Goal: Find specific page/section: Find specific page/section

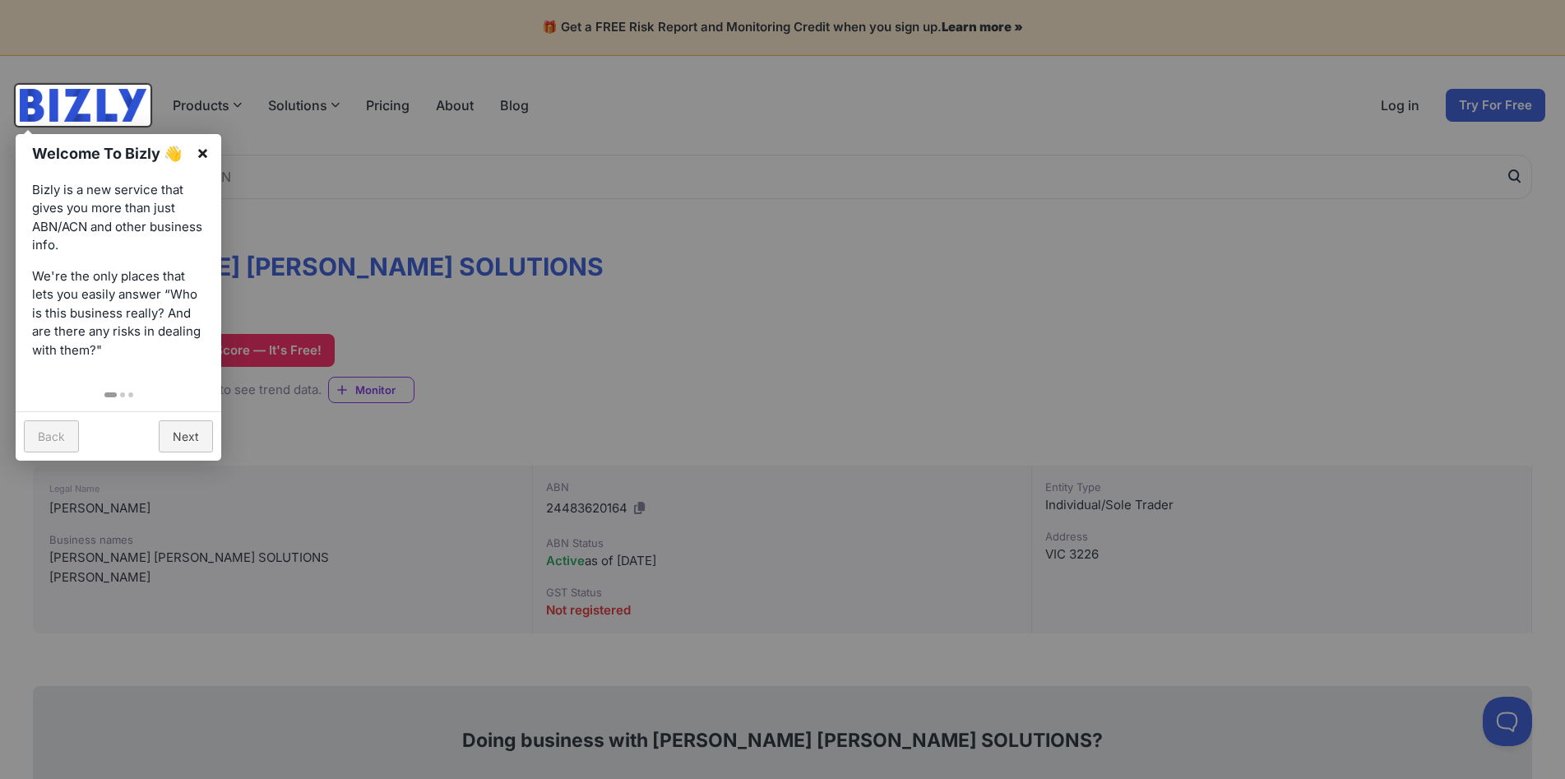
click at [206, 151] on link "×" at bounding box center [202, 152] width 37 height 37
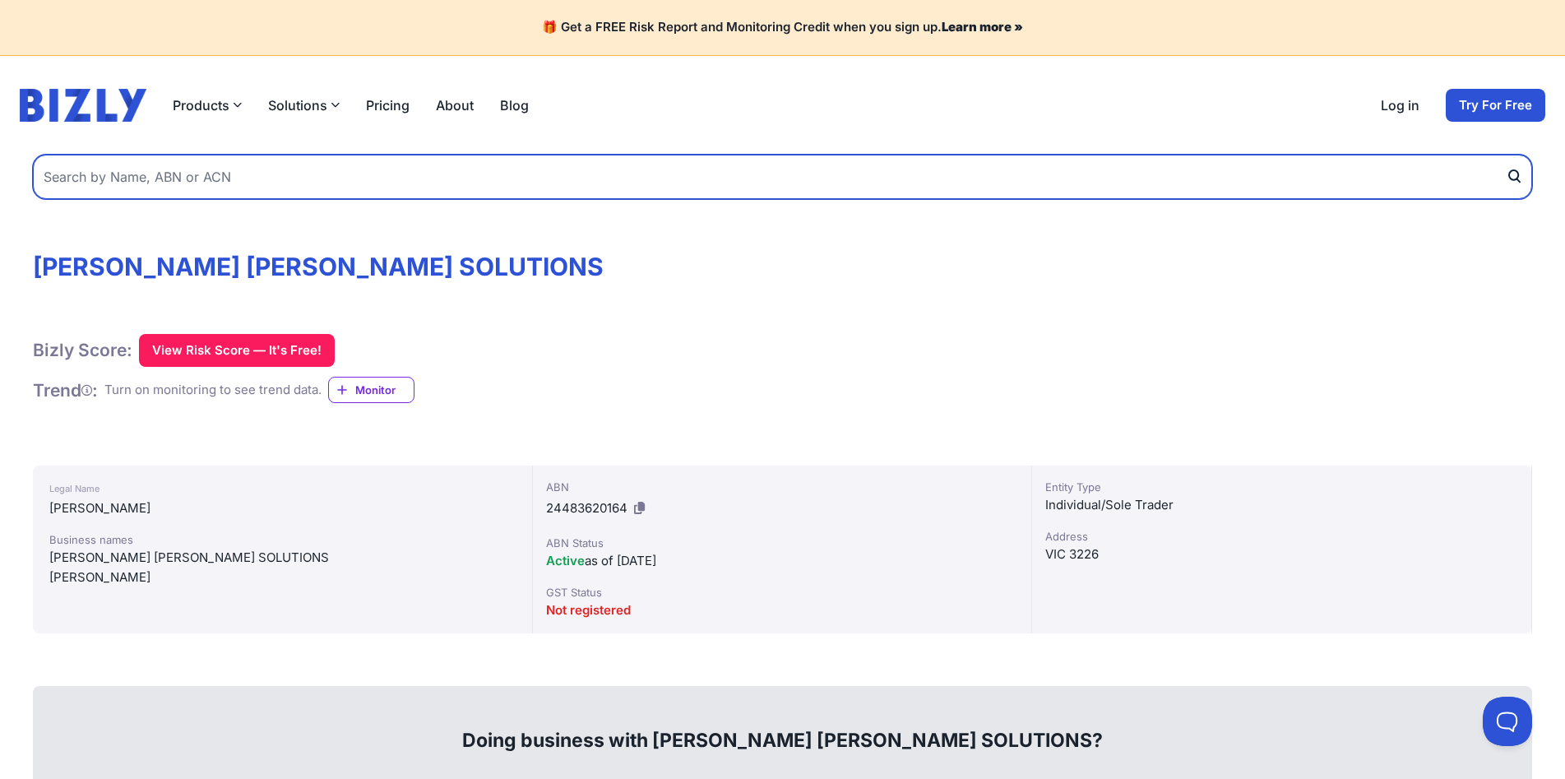
click at [274, 174] on input "text" at bounding box center [782, 177] width 1499 height 44
type input "production dungeon"
click at [1506, 155] on button "submit" at bounding box center [1519, 177] width 26 height 44
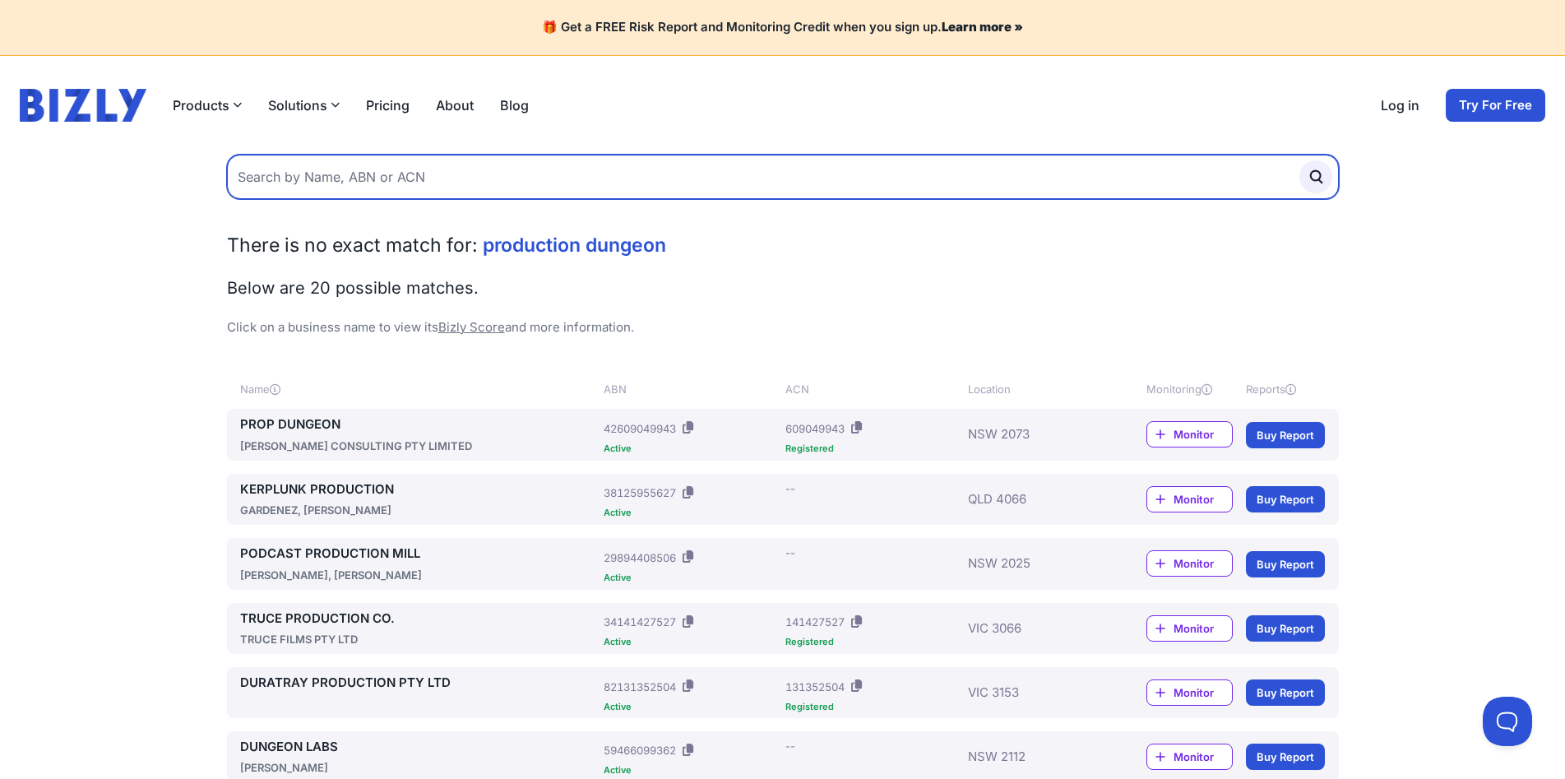
click at [349, 177] on input "text" at bounding box center [783, 177] width 1112 height 44
type input "[PERSON_NAME]"
click at [1300, 160] on button "submit" at bounding box center [1316, 176] width 33 height 33
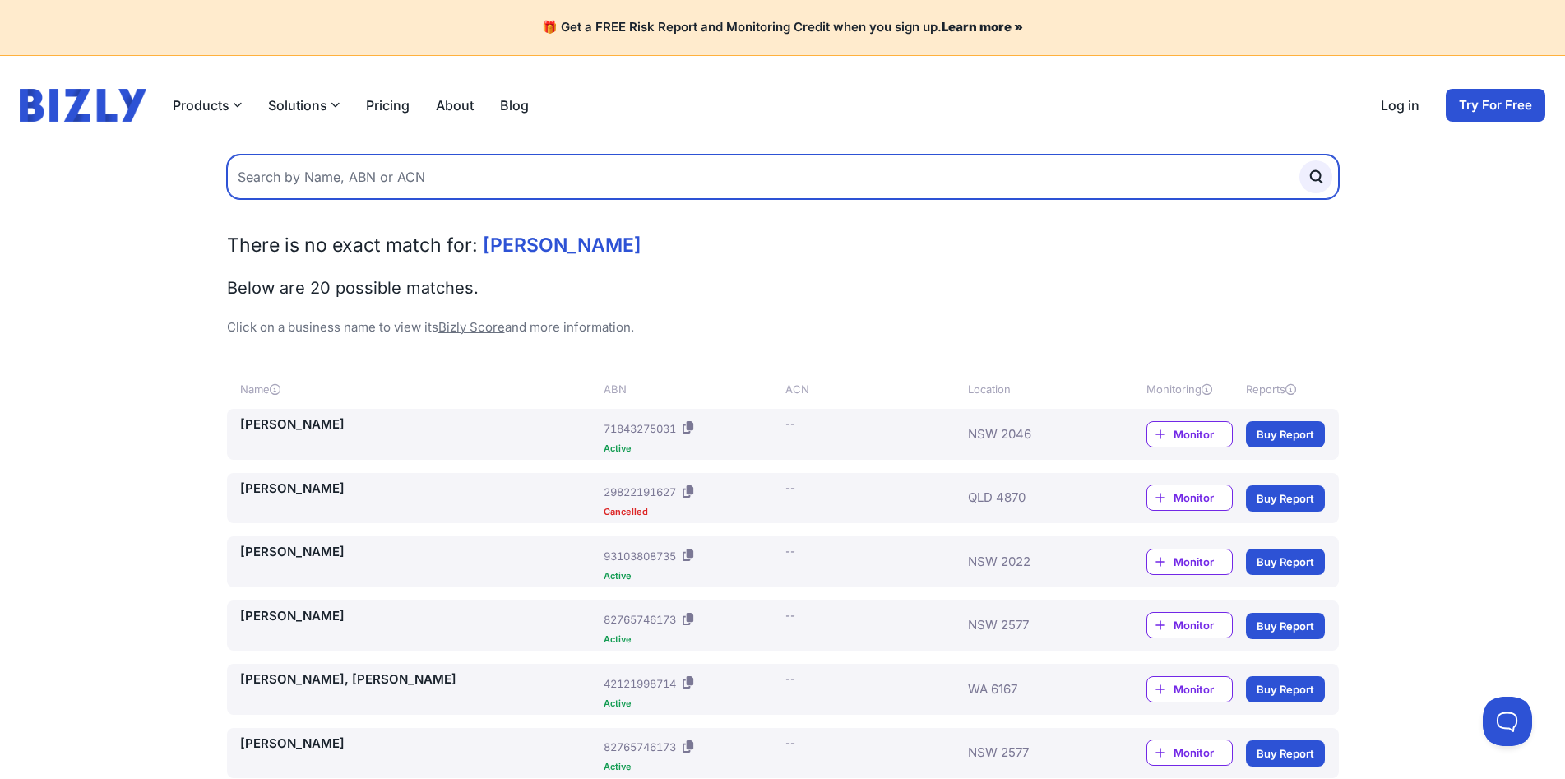
click at [358, 175] on input "text" at bounding box center [783, 177] width 1112 height 44
type input "aymsolo"
click at [1300, 160] on button "submit" at bounding box center [1316, 176] width 33 height 33
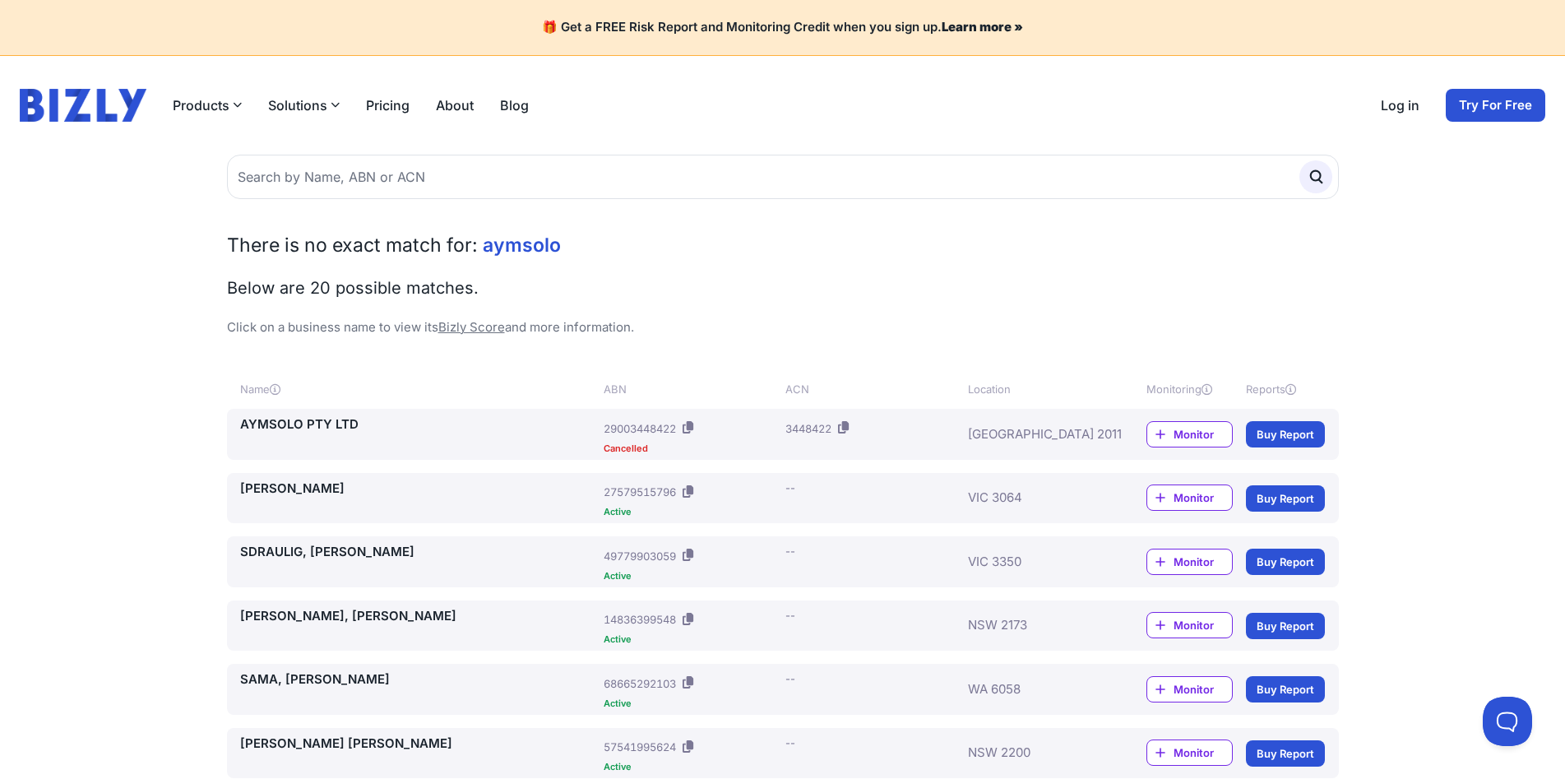
click at [299, 421] on link "AYMSOLO PTY LTD" at bounding box center [419, 424] width 358 height 19
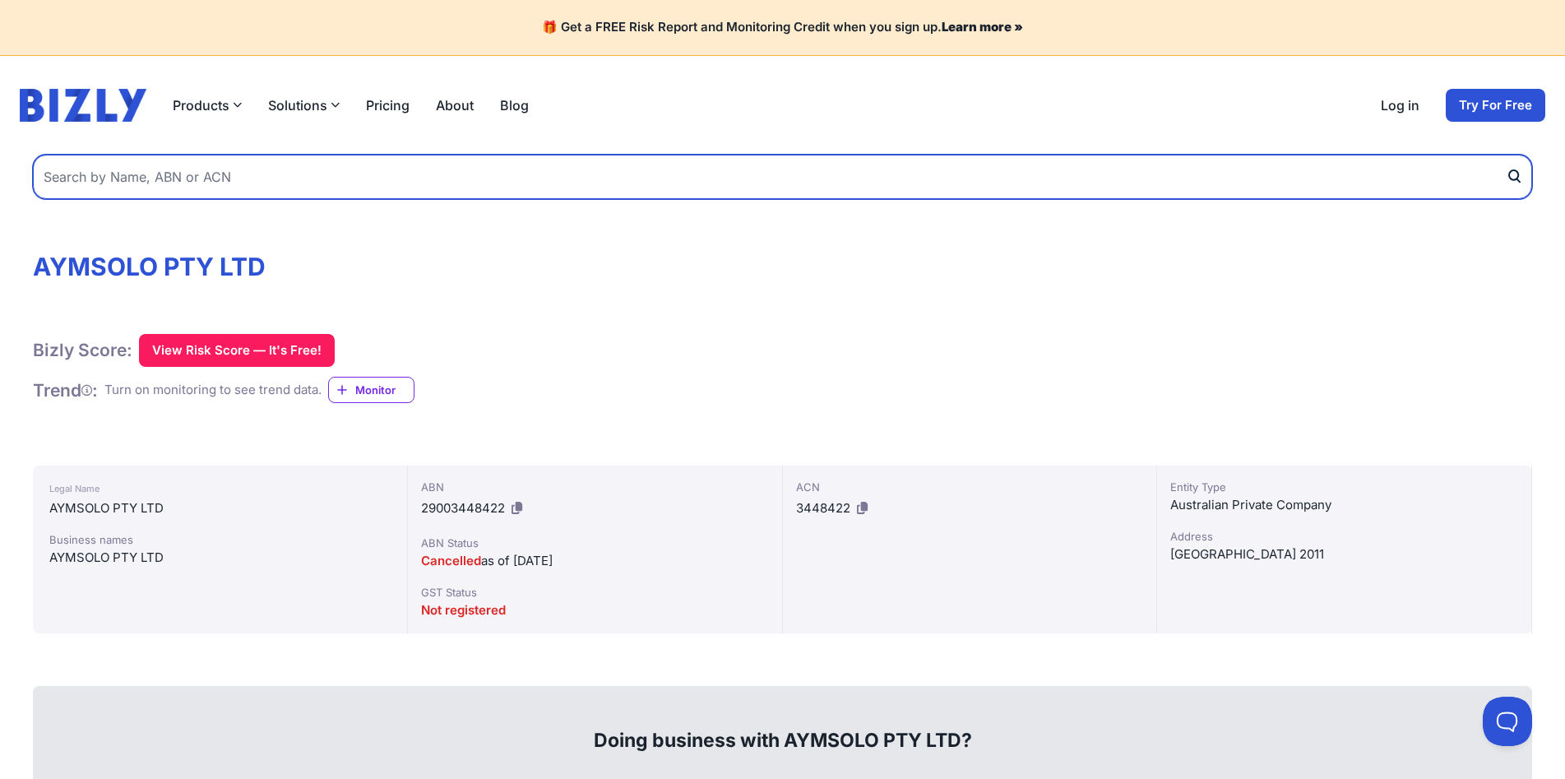
click at [137, 169] on input "text" at bounding box center [782, 177] width 1499 height 44
type input "aymsilver"
click at [1506, 155] on button "submit" at bounding box center [1519, 177] width 26 height 44
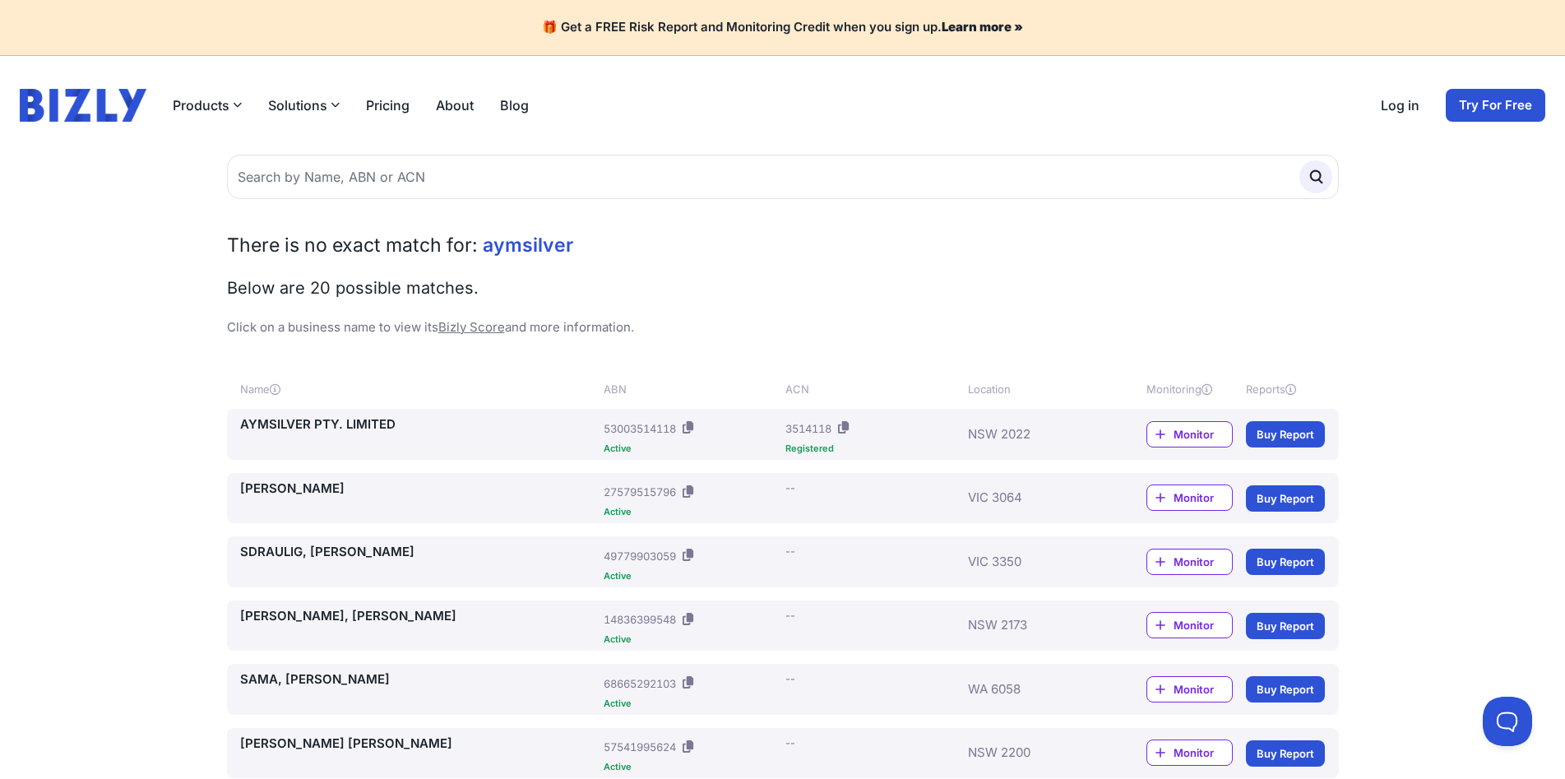
click at [304, 423] on link "AYMSILVER PTY. LIMITED" at bounding box center [419, 424] width 358 height 19
